Goal: Check status: Check status

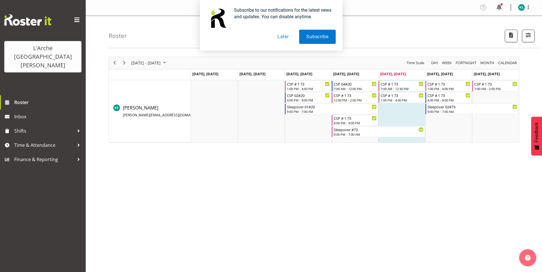
click at [285, 36] on button "Later" at bounding box center [283, 37] width 26 height 14
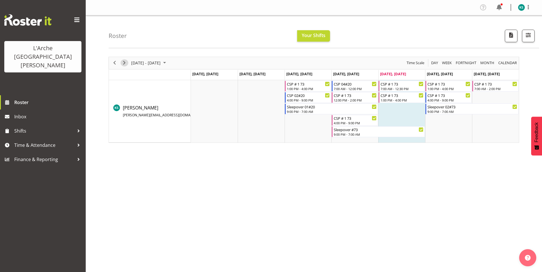
click at [126, 63] on span "Next" at bounding box center [124, 62] width 7 height 7
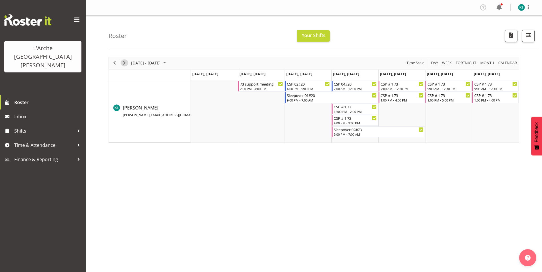
click at [125, 64] on span "Next" at bounding box center [124, 62] width 7 height 7
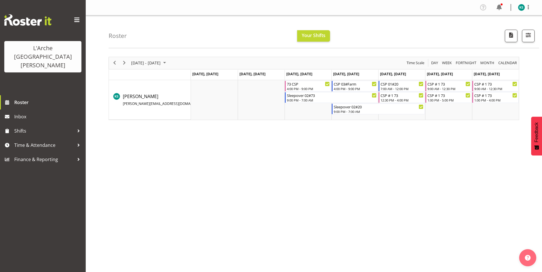
click at [119, 55] on div "[DATE] - [DATE] [DATE] Day Week Fortnight Month calendar Month Agenda Time Scal…" at bounding box center [324, 167] width 433 height 228
click at [122, 61] on span "Next" at bounding box center [124, 62] width 7 height 7
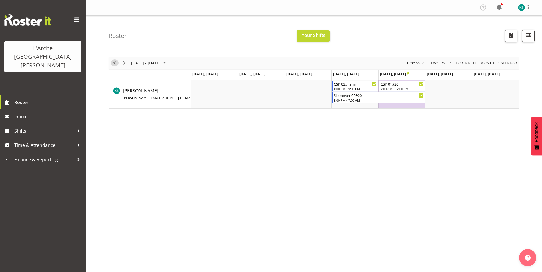
click at [113, 64] on span "Previous" at bounding box center [114, 62] width 7 height 7
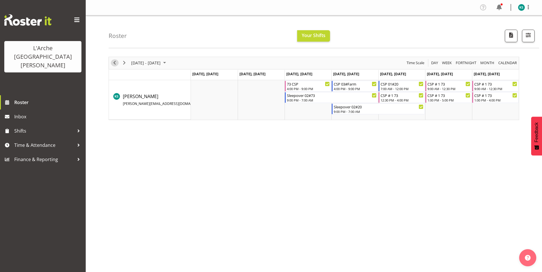
click at [115, 62] on span "Previous" at bounding box center [114, 62] width 7 height 7
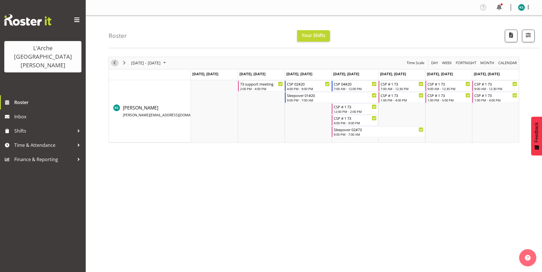
click at [115, 62] on span "Previous" at bounding box center [114, 62] width 7 height 7
